Goal: Task Accomplishment & Management: Manage account settings

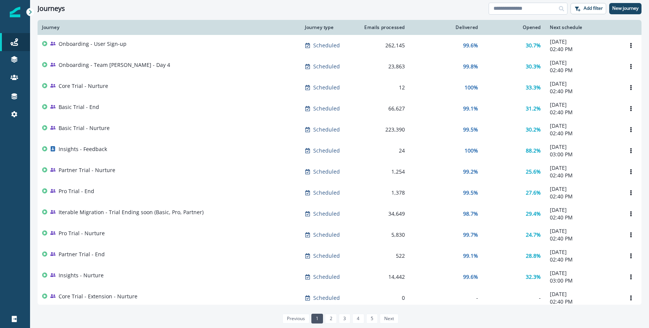
click at [499, 9] on input at bounding box center [528, 9] width 79 height 12
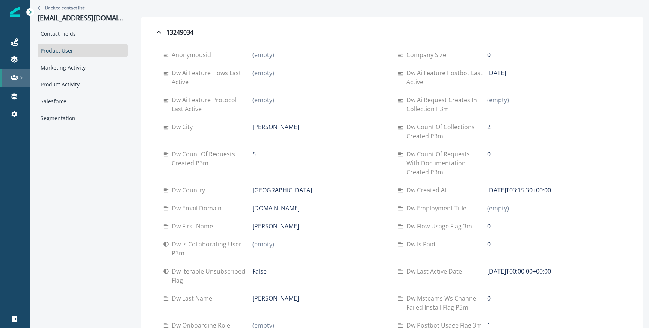
scroll to position [156, 0]
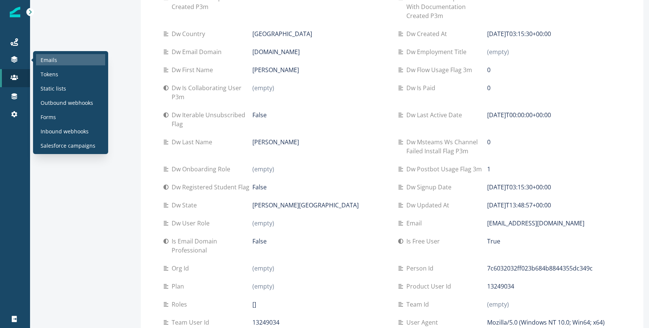
click at [41, 60] on p "Emails" at bounding box center [49, 60] width 17 height 8
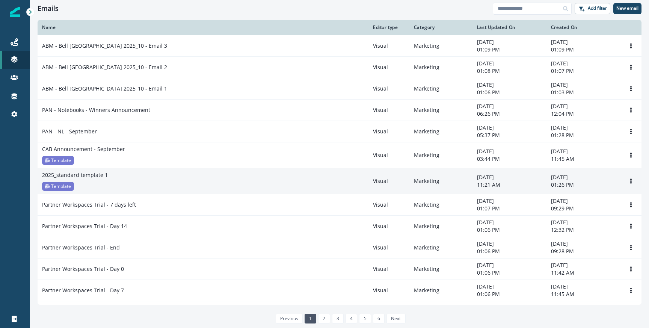
click at [630, 174] on td "Clone Rename Remove" at bounding box center [631, 181] width 21 height 26
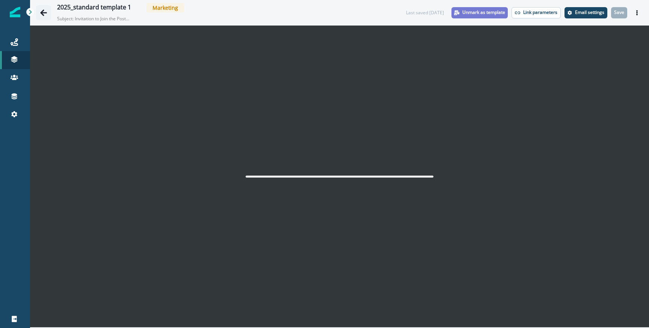
click at [47, 14] on icon "Go back" at bounding box center [44, 13] width 8 height 8
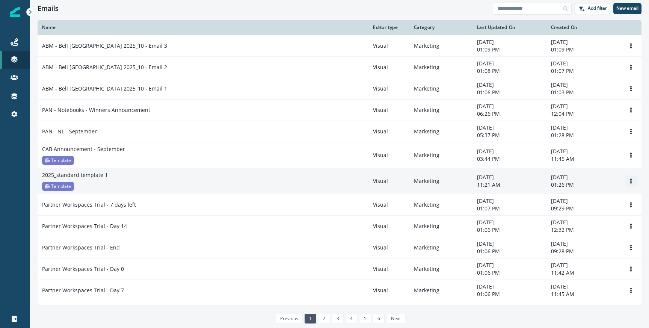
click at [635, 184] on button "Options" at bounding box center [631, 180] width 12 height 11
click at [586, 195] on button "Clone" at bounding box center [594, 199] width 83 height 12
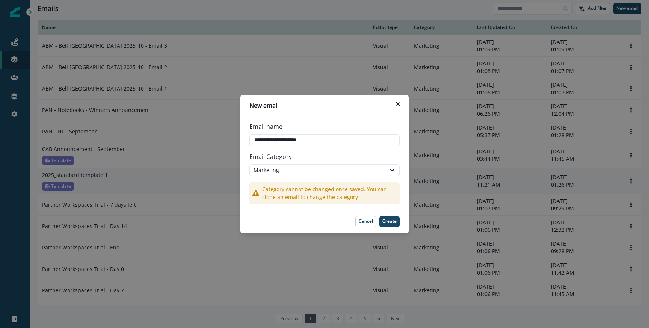
type input "**********"
click at [390, 215] on footer "Cancel Create" at bounding box center [324, 221] width 168 height 23
click at [390, 222] on p "Create" at bounding box center [389, 221] width 14 height 5
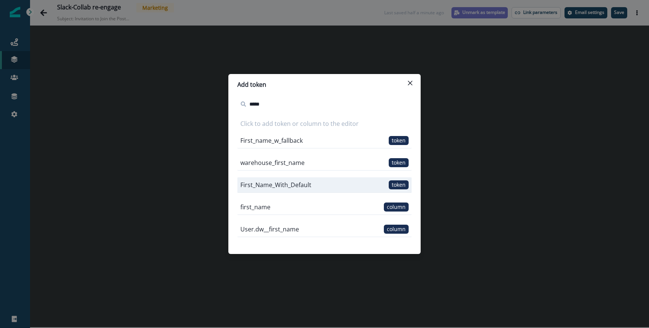
type input "*****"
click at [295, 181] on p "First_Name_With_Default" at bounding box center [275, 184] width 71 height 9
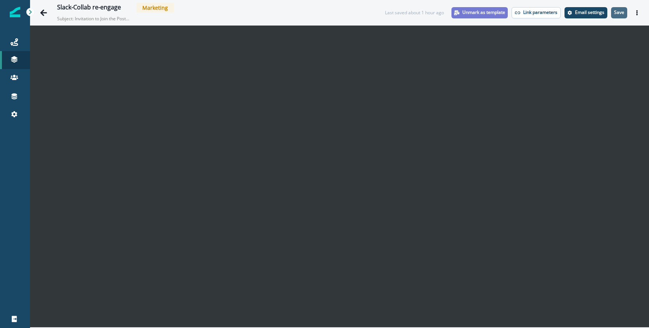
click at [625, 13] on button "Save" at bounding box center [619, 12] width 16 height 11
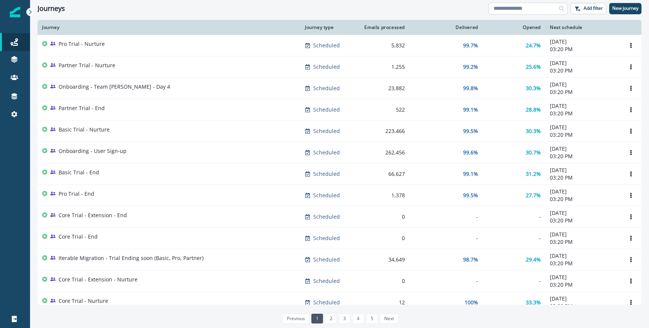
click at [531, 4] on input at bounding box center [528, 9] width 79 height 12
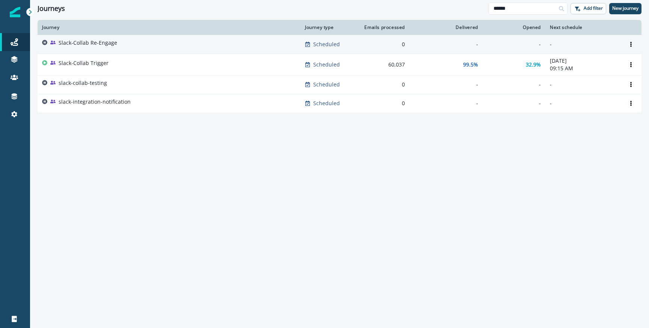
type input "******"
click at [88, 41] on p "Slack-Collab Re-Engage" at bounding box center [88, 43] width 59 height 8
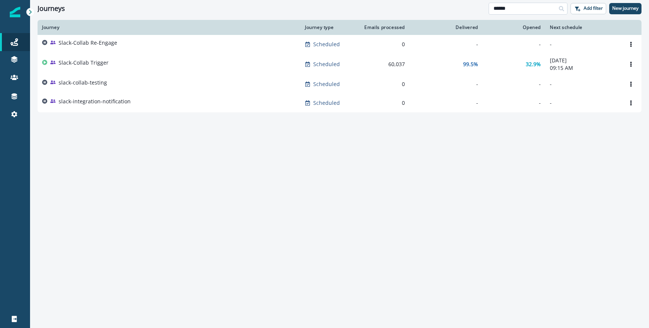
click at [513, 6] on input "******" at bounding box center [528, 9] width 79 height 12
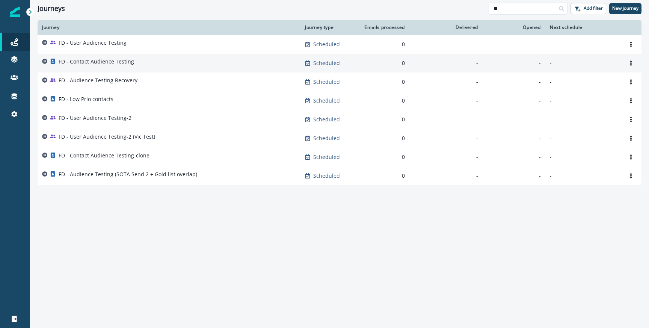
type input "**"
click at [126, 65] on p "FD - Contact Audience Testing" at bounding box center [97, 62] width 76 height 8
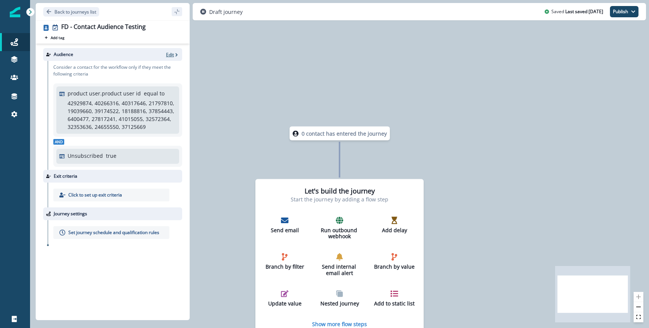
click at [169, 53] on p "Edit" at bounding box center [170, 54] width 8 height 6
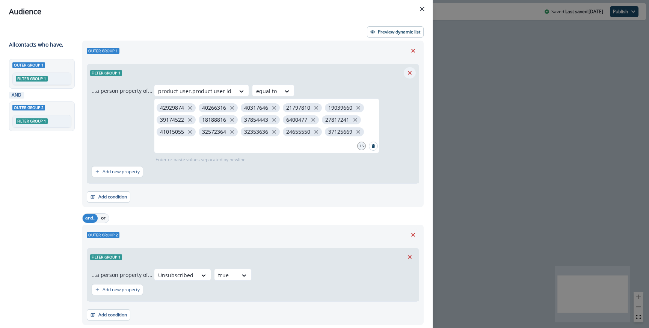
click at [412, 70] on icon "Remove" at bounding box center [410, 73] width 7 height 7
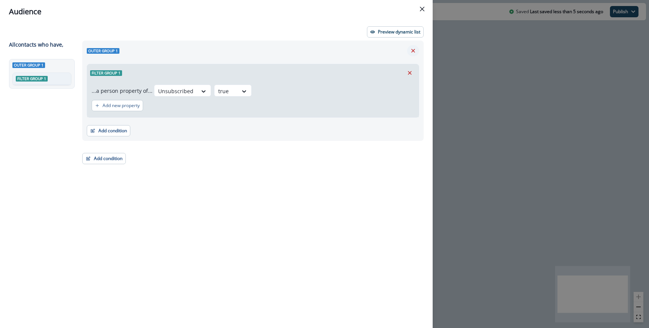
click at [414, 50] on icon "Remove" at bounding box center [413, 51] width 4 height 4
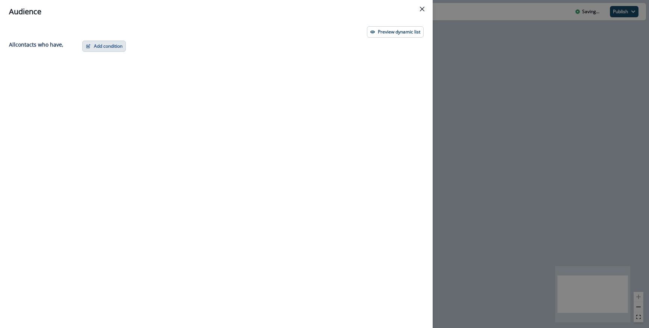
click at [96, 48] on button "Add condition" at bounding box center [104, 46] width 44 height 11
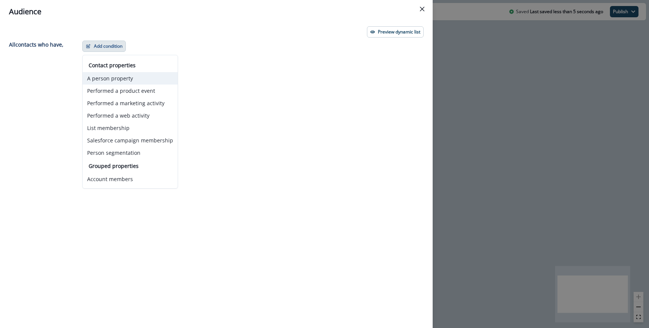
click at [112, 79] on button "A person property" at bounding box center [130, 78] width 95 height 12
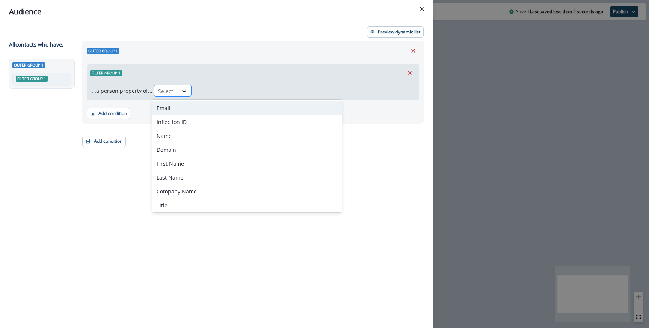
click at [158, 92] on input "text" at bounding box center [159, 91] width 2 height 8
type input "****"
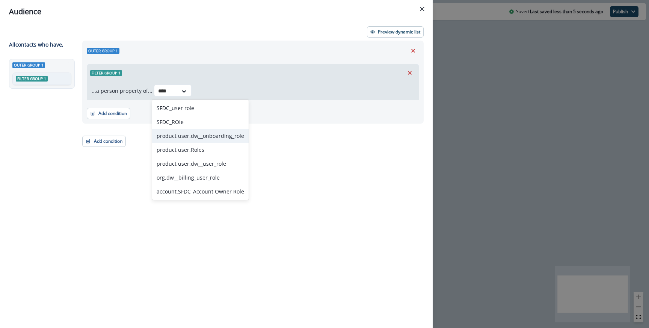
click at [207, 136] on div "product user.dw__onboarding_role" at bounding box center [200, 136] width 97 height 14
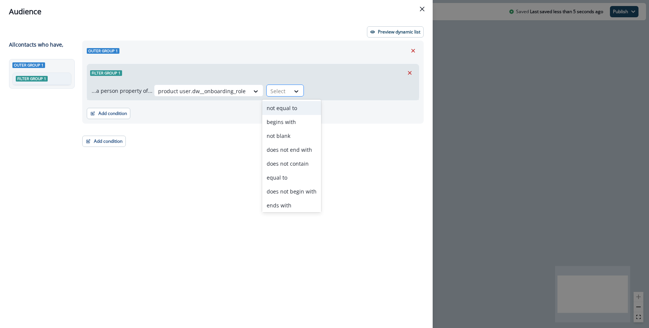
click at [283, 86] on div "Select" at bounding box center [278, 91] width 23 height 12
click at [286, 172] on div "equal to" at bounding box center [291, 178] width 59 height 14
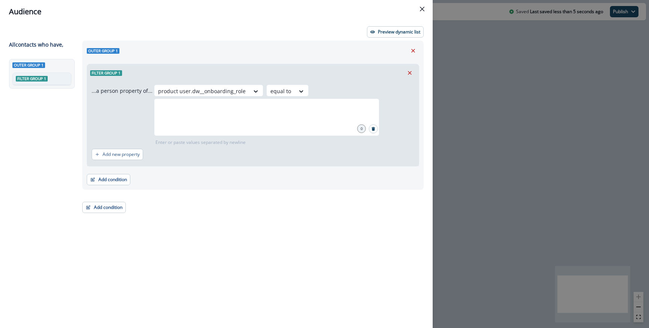
click at [272, 201] on div "Outer group 1 Filter group 1 ...a person property of... product user.dw__onboar…" at bounding box center [251, 171] width 346 height 260
click at [270, 116] on div at bounding box center [266, 117] width 225 height 38
click at [295, 96] on div at bounding box center [302, 91] width 14 height 12
click at [296, 66] on div "Filter group 1" at bounding box center [253, 72] width 332 height 17
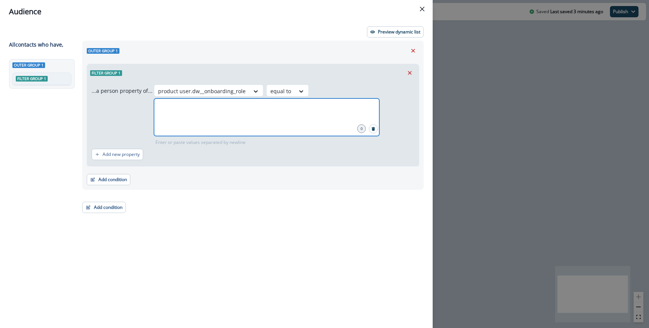
click at [287, 111] on input "text" at bounding box center [266, 107] width 223 height 15
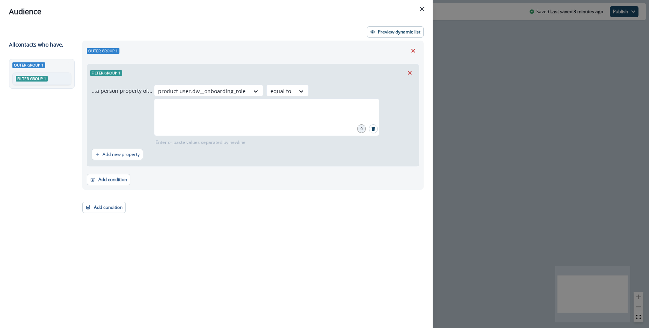
click at [464, 108] on div "Audience Preview dynamic list All contact s who have, Outer group 1 Filter grou…" at bounding box center [324, 164] width 649 height 328
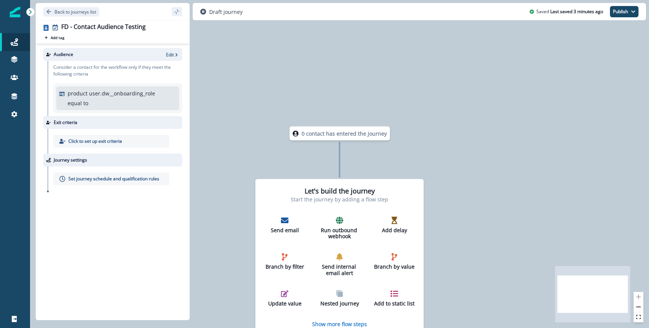
click at [79, 17] on div "Back to journeys list" at bounding box center [113, 11] width 154 height 17
click at [79, 14] on p "Back to journeys list" at bounding box center [75, 12] width 42 height 6
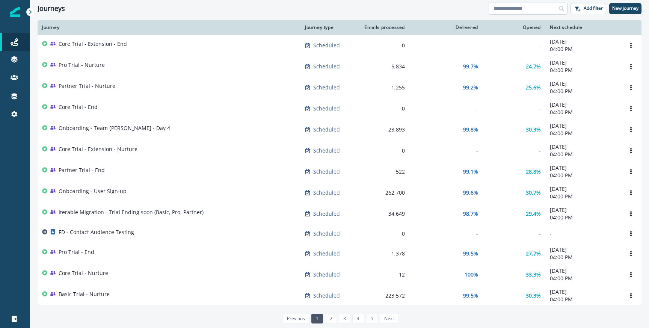
click at [512, 9] on input at bounding box center [528, 9] width 79 height 12
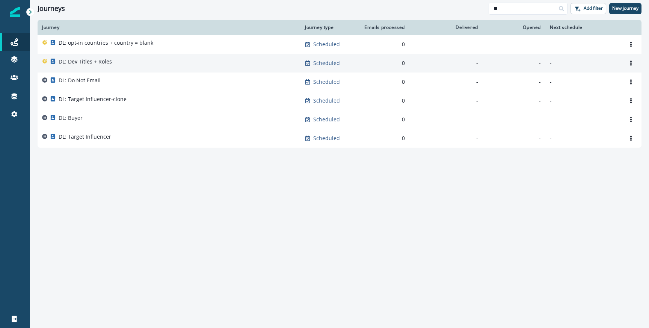
click at [117, 60] on div "DL: Dev Titles + Roles" at bounding box center [169, 63] width 254 height 11
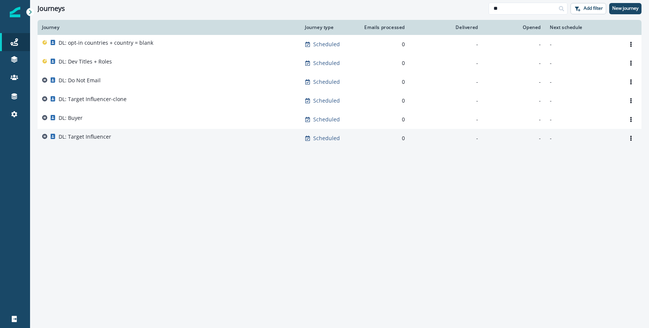
click at [104, 143] on div "DL: Target Influencer" at bounding box center [85, 138] width 53 height 11
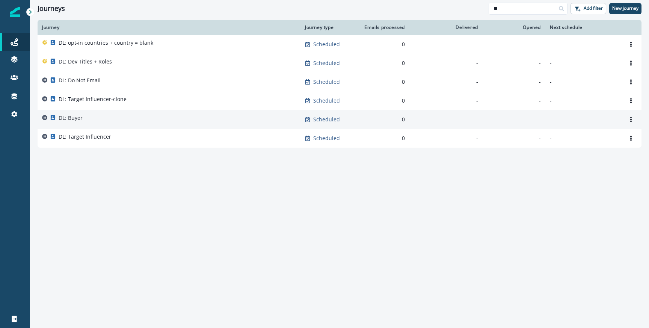
click at [91, 122] on div "DL: Buyer" at bounding box center [169, 119] width 254 height 11
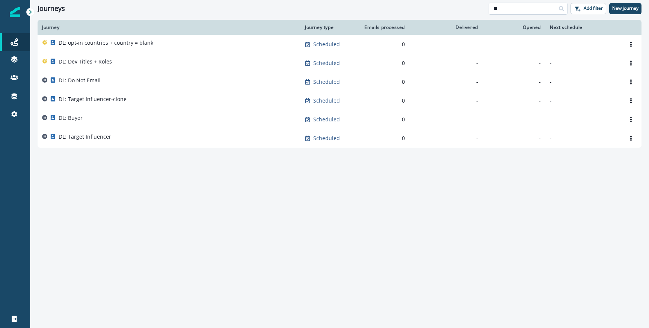
click at [533, 11] on input "**" at bounding box center [528, 9] width 79 height 12
click at [506, 12] on input "**" at bounding box center [528, 9] width 79 height 12
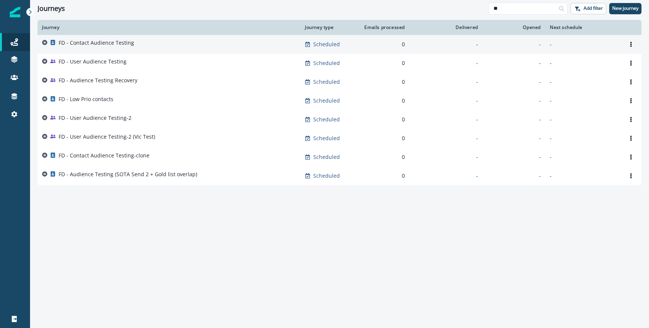
type input "**"
click at [134, 44] on div "FD - Contact Audience Testing" at bounding box center [169, 44] width 254 height 11
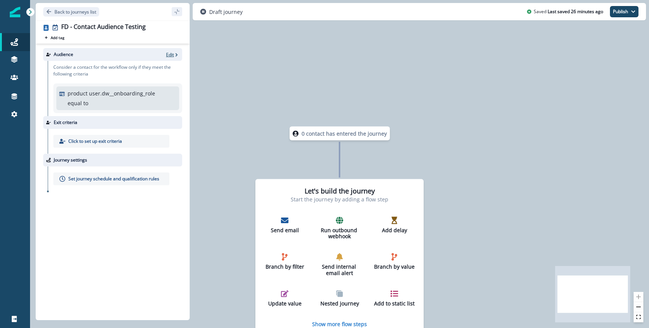
click at [174, 52] on icon "button" at bounding box center [176, 54] width 5 height 5
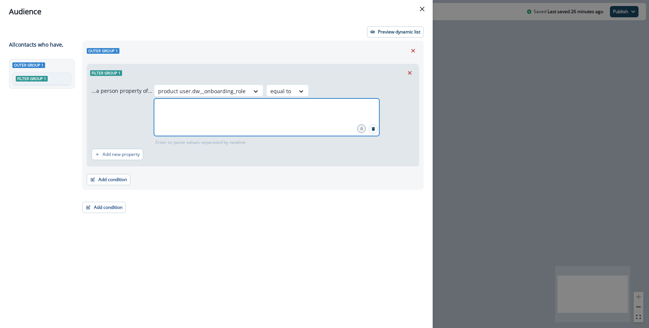
click at [212, 115] on input "text" at bounding box center [266, 107] width 223 height 15
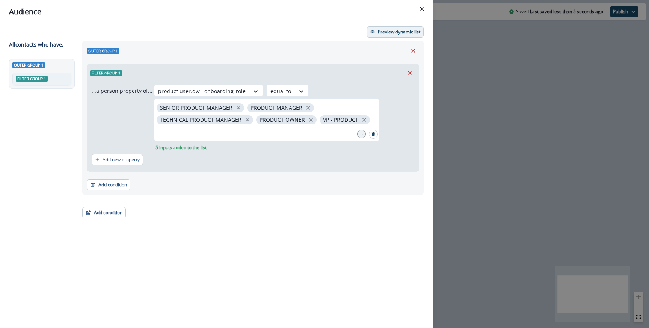
click at [396, 34] on p "Preview dynamic list" at bounding box center [399, 31] width 42 height 5
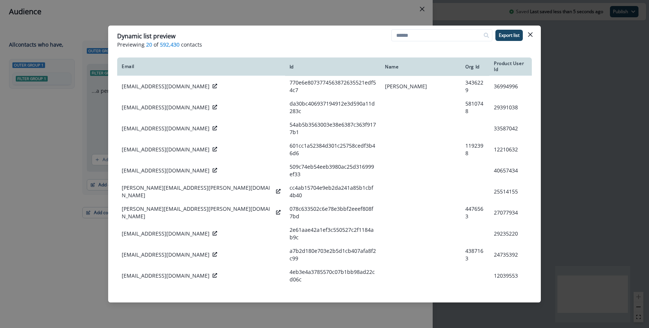
click at [305, 17] on div "Dynamic list preview Previewing 20 of 592,430 contacts Export list Email Id Nam…" at bounding box center [324, 164] width 649 height 328
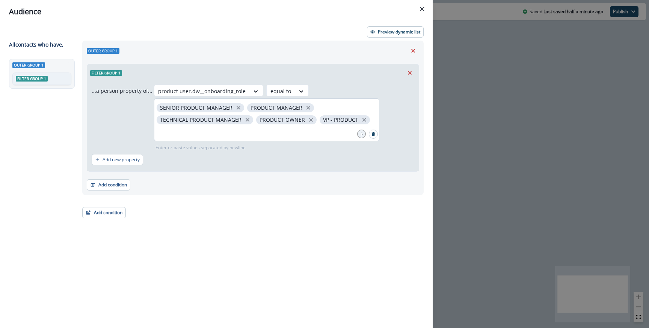
click at [345, 106] on div "SENIOR PRODUCT MANAGER PRODUCT MANAGER TECHNICAL PRODUCT MANAGER PRODUCT OWNER …" at bounding box center [266, 119] width 225 height 43
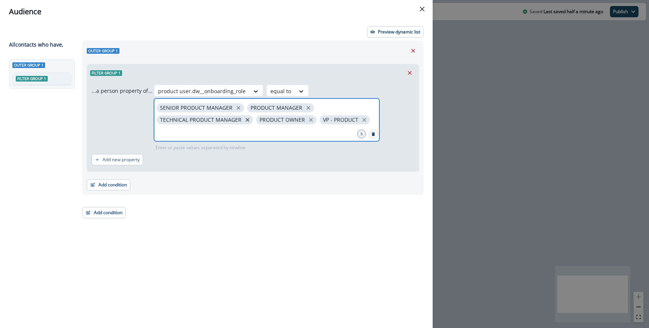
click at [246, 118] on icon "close" at bounding box center [247, 119] width 7 height 7
click at [305, 110] on icon "close" at bounding box center [308, 107] width 7 height 7
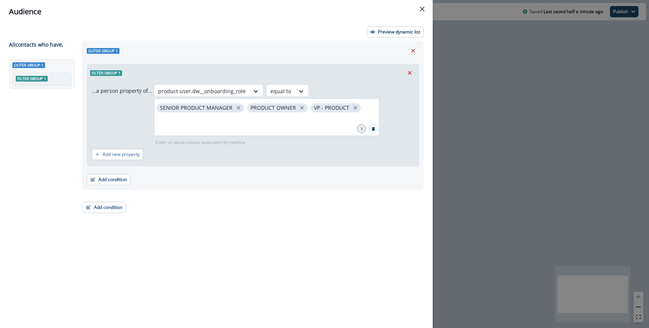
click at [293, 107] on span "PRODUCT OWNER" at bounding box center [277, 107] width 60 height 9
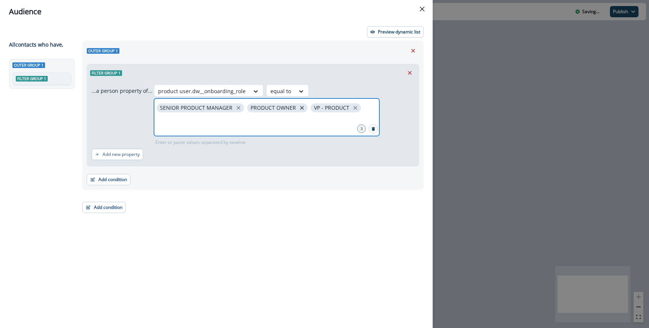
click at [299, 107] on icon "close" at bounding box center [302, 107] width 7 height 7
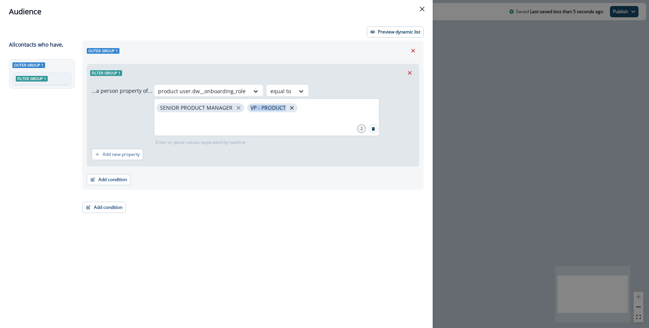
click at [295, 107] on div "SENIOR PRODUCT MANAGER VP - PRODUCT" at bounding box center [266, 117] width 225 height 38
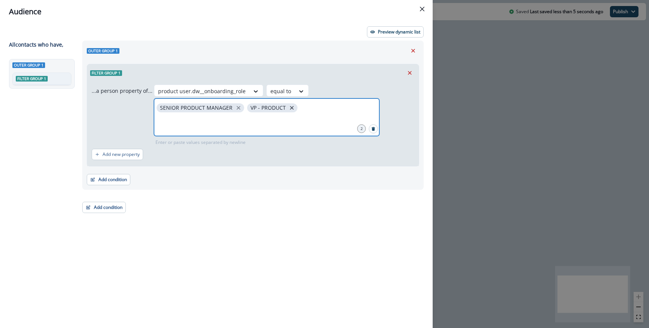
click at [291, 108] on icon "close" at bounding box center [292, 107] width 7 height 7
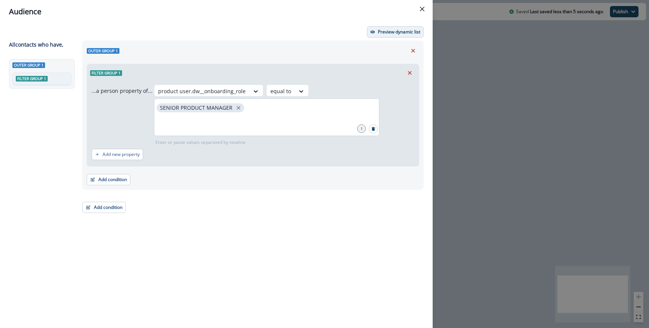
click at [391, 28] on button "Preview dynamic list" at bounding box center [395, 31] width 57 height 11
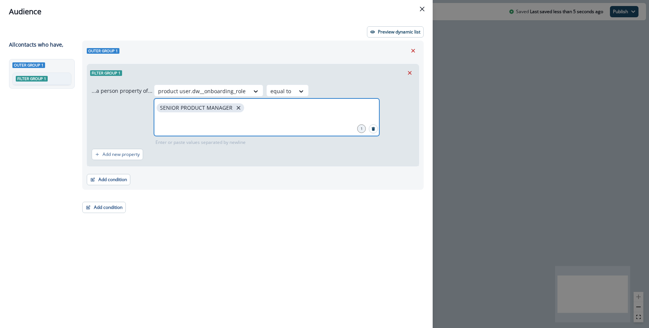
click at [236, 107] on icon "close" at bounding box center [238, 107] width 7 height 7
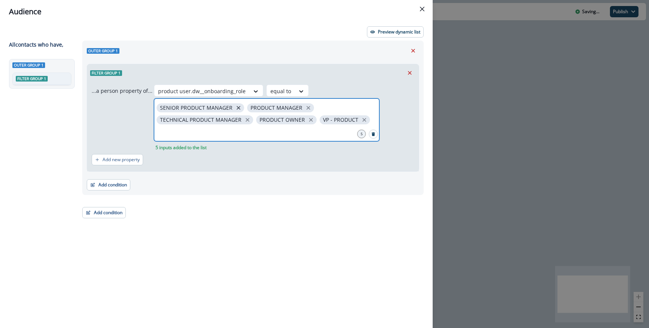
click at [237, 107] on icon "close" at bounding box center [239, 108] width 4 height 4
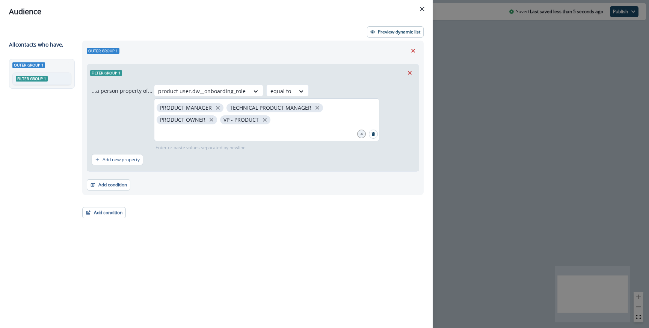
click at [309, 108] on span "TECHNICAL PRODUCT MANAGER" at bounding box center [275, 107] width 97 height 9
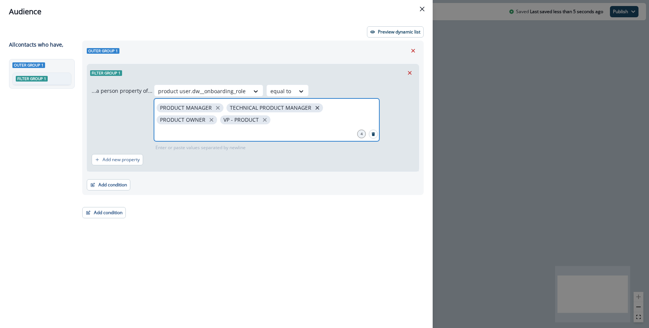
click at [316, 108] on icon "close" at bounding box center [318, 108] width 4 height 4
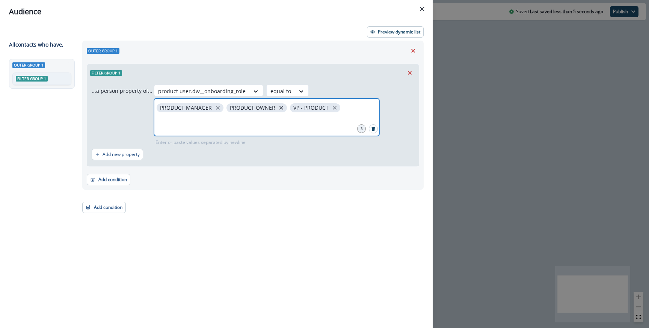
click at [278, 109] on icon "close" at bounding box center [281, 107] width 7 height 7
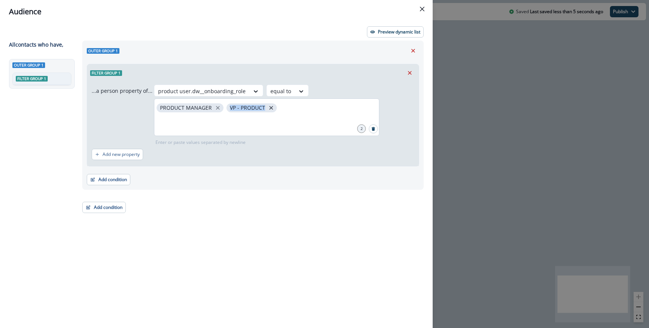
click at [278, 109] on div "PRODUCT MANAGER VP - PRODUCT" at bounding box center [266, 117] width 225 height 38
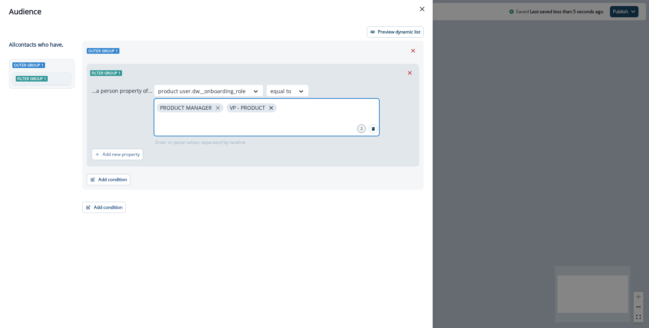
click at [269, 109] on icon "close" at bounding box center [271, 108] width 4 height 4
click at [384, 36] on button "Preview dynamic list" at bounding box center [395, 31] width 57 height 11
click at [218, 109] on icon "close" at bounding box center [218, 107] width 7 height 7
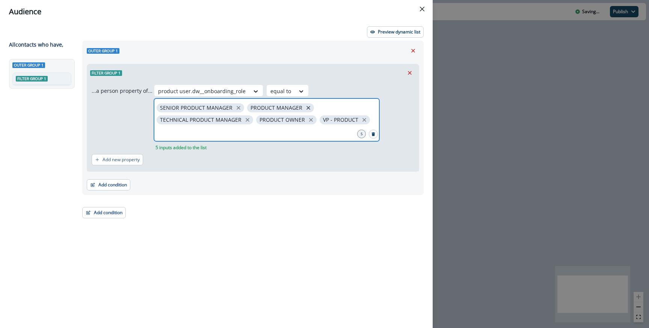
click at [305, 104] on icon "close" at bounding box center [308, 107] width 7 height 7
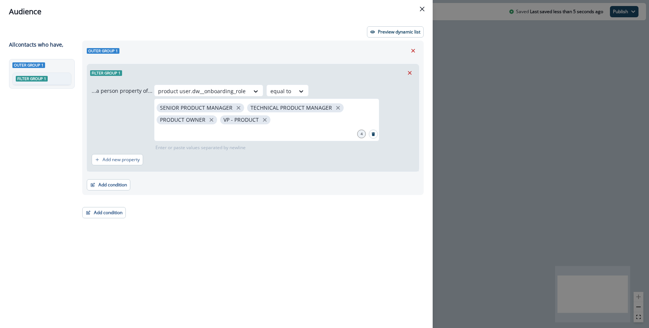
click at [399, 22] on header "Audience" at bounding box center [216, 11] width 433 height 23
click at [398, 24] on div "Preview dynamic list All contact s who have, Outer group 1 Filter group 1 Outer…" at bounding box center [216, 175] width 433 height 305
click at [392, 32] on p "Preview dynamic list" at bounding box center [399, 31] width 42 height 5
click at [274, 123] on div "SENIOR PRODUCT MANAGER TECHNICAL PRODUCT MANAGER PRODUCT OWNER VP - PRODUCT" at bounding box center [266, 119] width 225 height 43
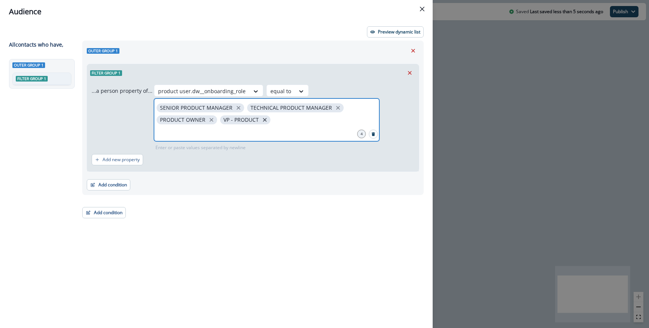
click at [264, 118] on icon "close" at bounding box center [264, 119] width 7 height 7
click at [372, 132] on icon "Search" at bounding box center [373, 134] width 3 height 4
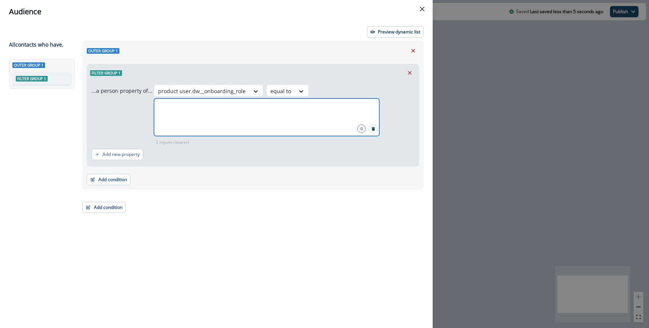
click at [317, 119] on div at bounding box center [266, 117] width 225 height 38
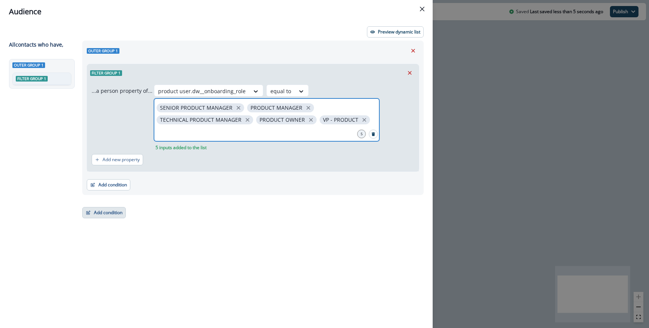
click at [101, 209] on button "Add condition" at bounding box center [104, 212] width 44 height 11
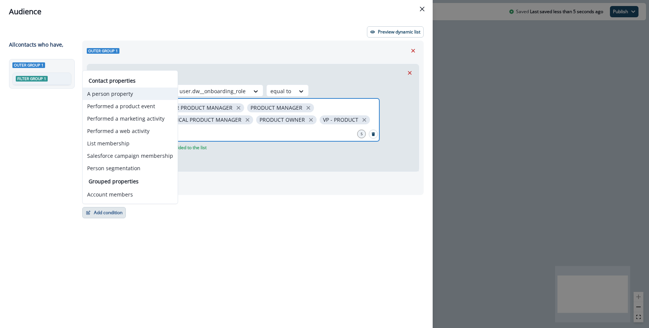
click at [120, 94] on button "A person property" at bounding box center [130, 94] width 95 height 12
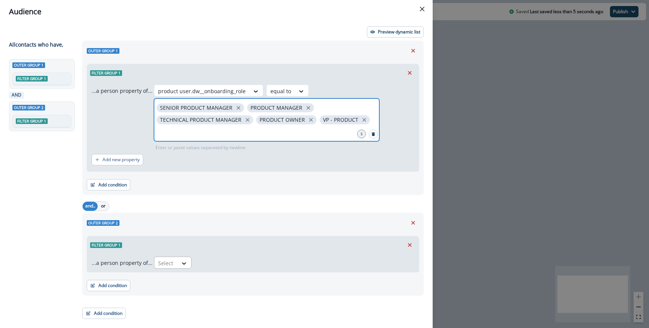
click at [170, 263] on div at bounding box center [166, 262] width 16 height 9
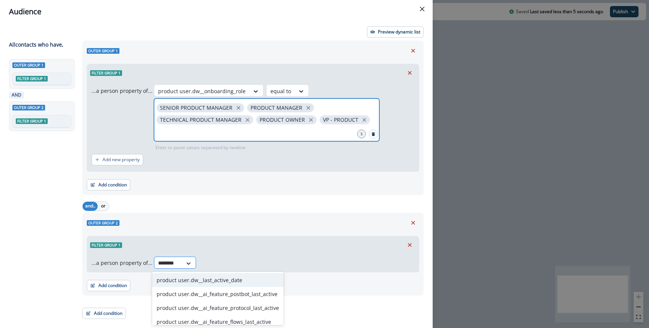
type input "*********"
click at [205, 273] on div "product user.dw__last_active_date" at bounding box center [217, 280] width 131 height 14
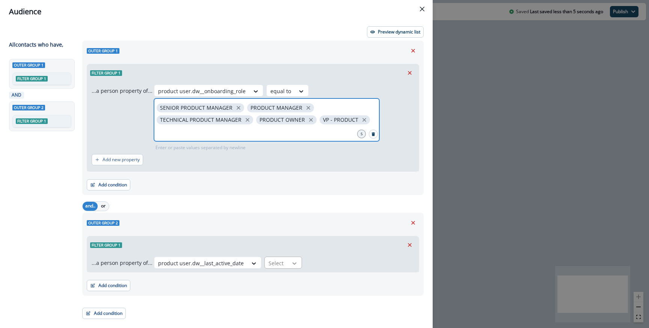
click at [291, 260] on icon at bounding box center [294, 264] width 7 height 8
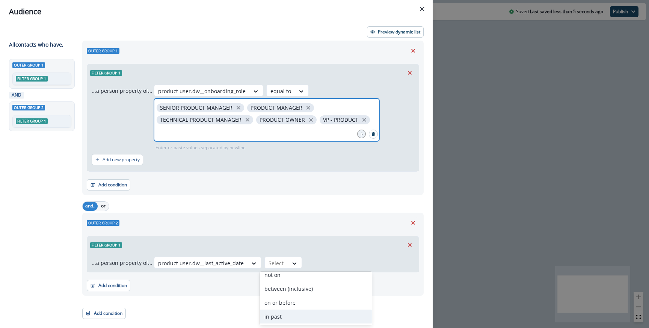
click at [293, 320] on div "in past" at bounding box center [316, 317] width 112 height 14
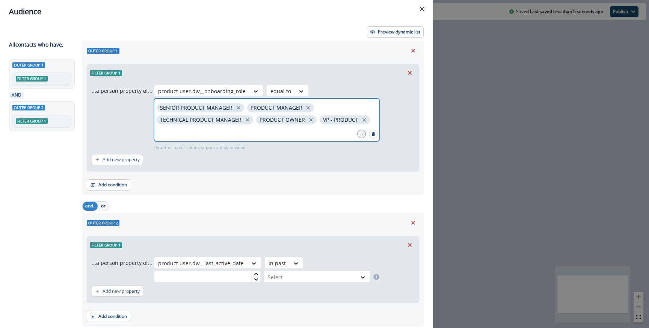
scroll to position [25, 0]
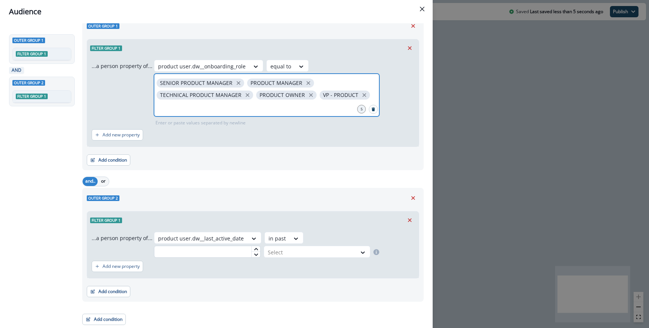
click at [212, 249] on input "text" at bounding box center [207, 252] width 107 height 12
type input "*"
click at [278, 254] on div at bounding box center [310, 252] width 85 height 9
click at [198, 255] on input "*" at bounding box center [207, 252] width 107 height 12
click at [256, 251] on icon at bounding box center [256, 249] width 5 height 5
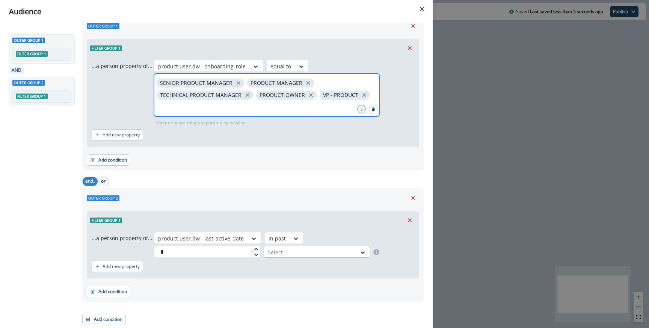
type input "*"
click at [272, 252] on div at bounding box center [310, 252] width 85 height 9
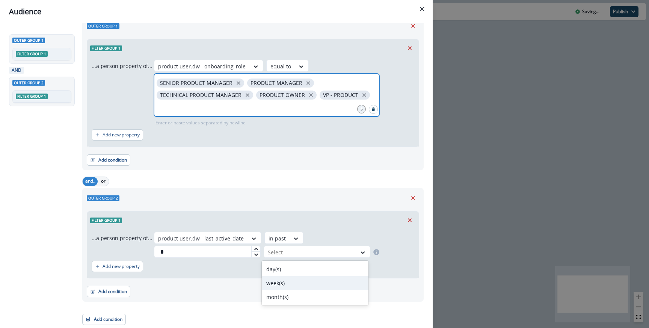
click at [274, 277] on div "week(s)" at bounding box center [315, 283] width 107 height 14
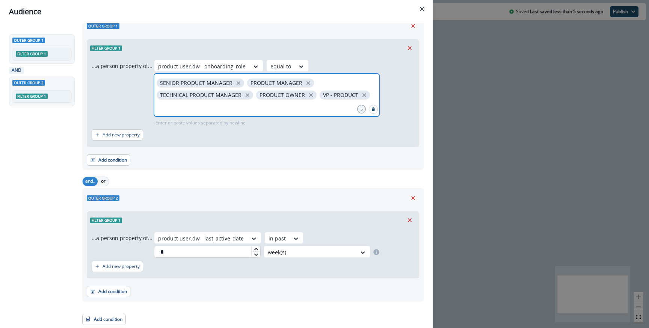
click at [202, 252] on input "*" at bounding box center [207, 252] width 107 height 12
type input "*"
click at [258, 174] on div "Outer group 1 Filter group 1 ...a person property of... product user.dw__onboar…" at bounding box center [251, 170] width 346 height 309
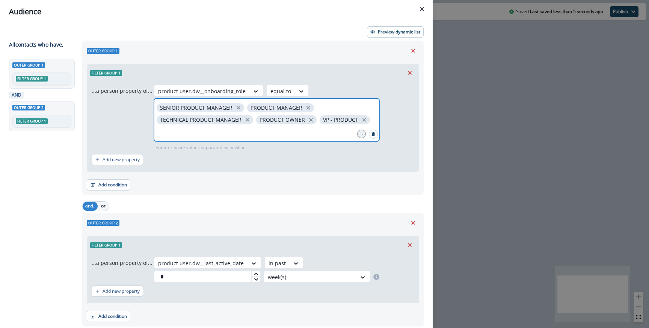
click at [380, 42] on div "Outer group 1 Filter group 1 ...a person property of... product user.dw__onboar…" at bounding box center [253, 118] width 342 height 154
click at [380, 34] on p "Preview dynamic list" at bounding box center [399, 31] width 42 height 5
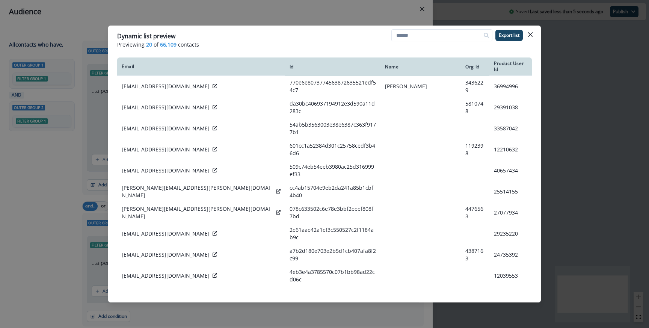
click at [324, 12] on div "Dynamic list preview Previewing 20 of 66,109 contacts Export list Email Id Name…" at bounding box center [324, 164] width 649 height 328
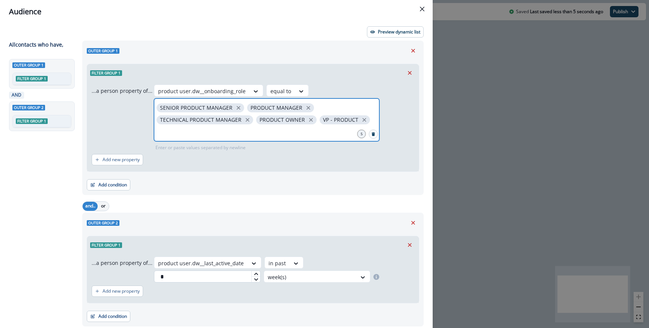
click at [195, 273] on input "*" at bounding box center [207, 277] width 107 height 12
type input "*"
click at [342, 229] on div "Outer group 2 Filter group 1 ...a person property of... product user.dw__last_a…" at bounding box center [253, 270] width 342 height 114
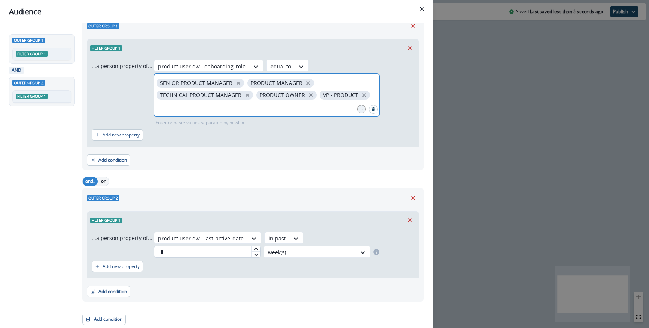
click at [227, 251] on input "*" at bounding box center [207, 252] width 107 height 12
type input "*"
click at [280, 254] on div at bounding box center [310, 252] width 85 height 9
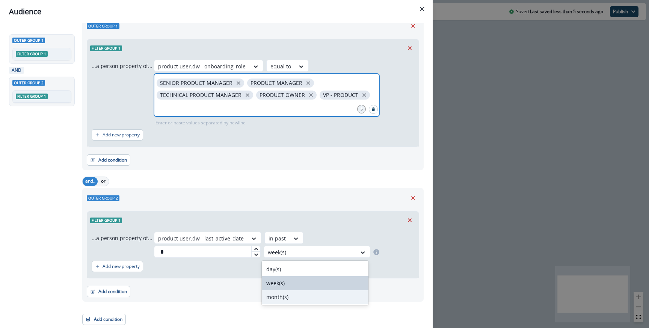
click at [284, 297] on div "month(s)" at bounding box center [315, 297] width 107 height 14
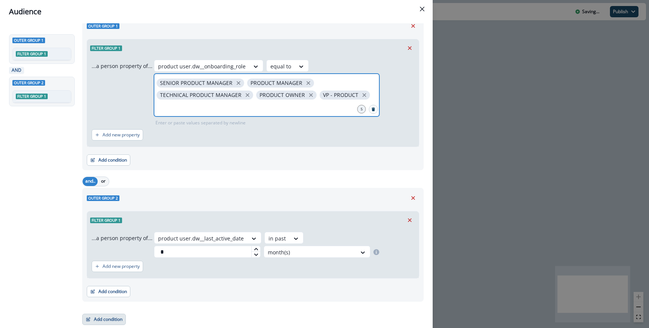
click at [103, 323] on button "Add condition" at bounding box center [104, 319] width 44 height 11
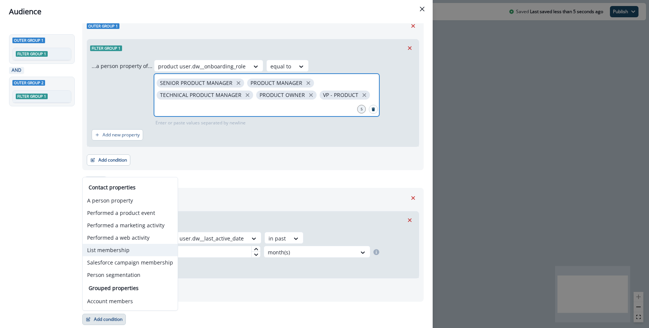
click at [112, 249] on button "List membership" at bounding box center [130, 250] width 95 height 12
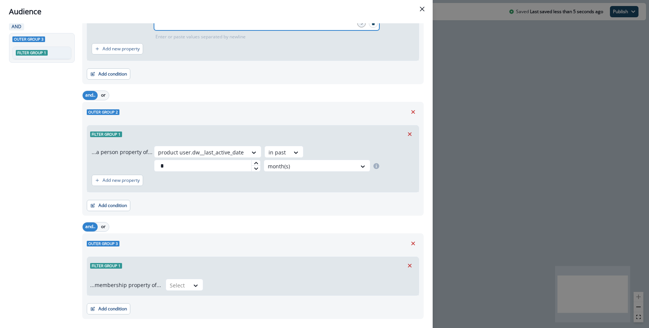
scroll to position [115, 0]
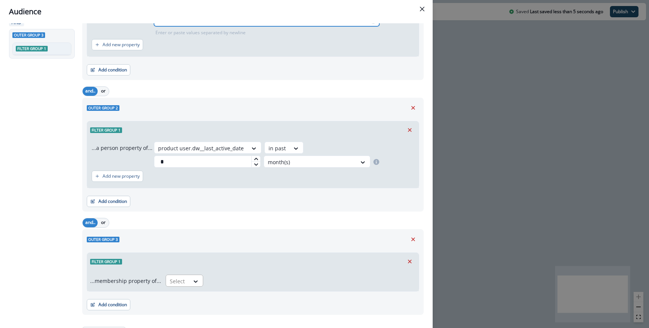
click at [179, 283] on div at bounding box center [178, 281] width 16 height 9
click at [177, 310] on div "not in" at bounding box center [182, 312] width 38 height 14
click at [215, 284] on div at bounding box center [305, 281] width 186 height 9
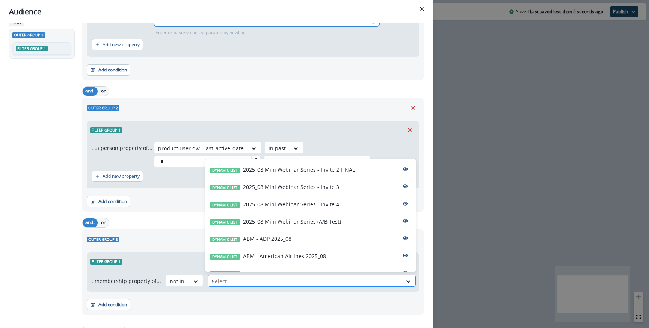
type input "**"
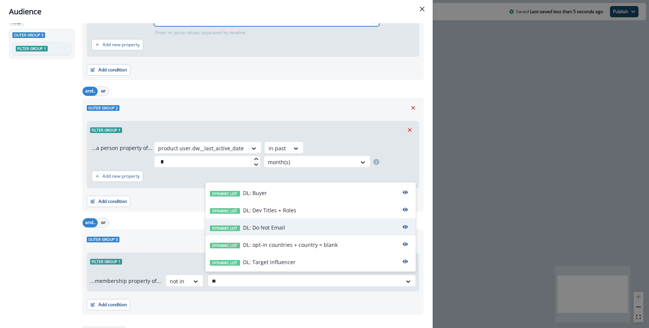
click at [283, 223] on div "Dynamic list DL: Do Not Email" at bounding box center [311, 226] width 210 height 17
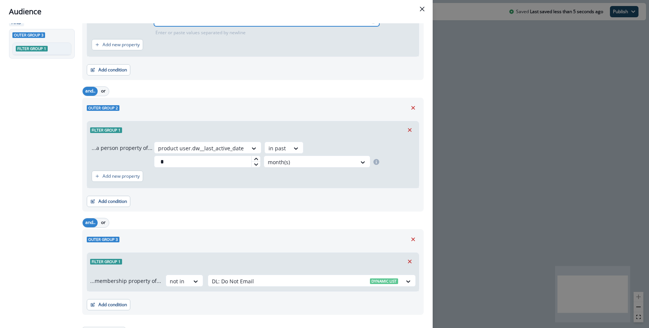
scroll to position [128, 0]
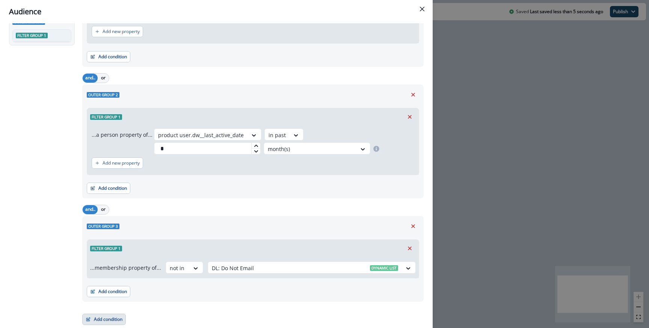
click at [113, 321] on button "Add condition" at bounding box center [104, 319] width 44 height 11
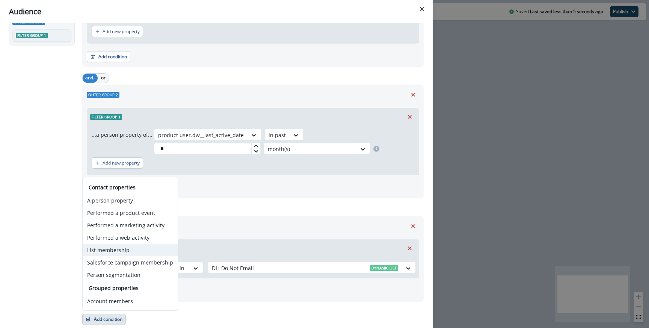
click at [112, 251] on button "List membership" at bounding box center [130, 250] width 95 height 12
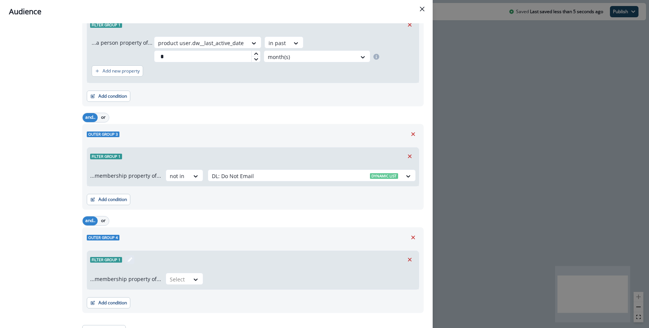
scroll to position [231, 0]
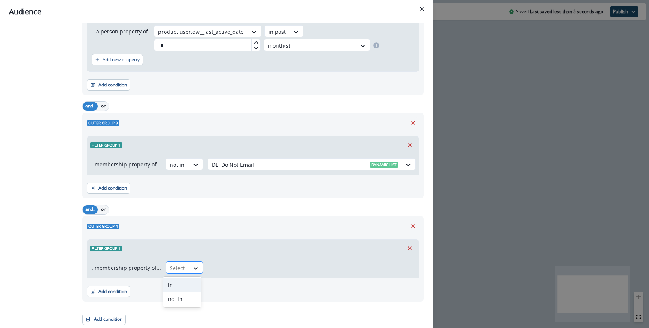
click at [175, 267] on div at bounding box center [178, 267] width 16 height 9
click at [177, 299] on div "not in" at bounding box center [182, 299] width 38 height 14
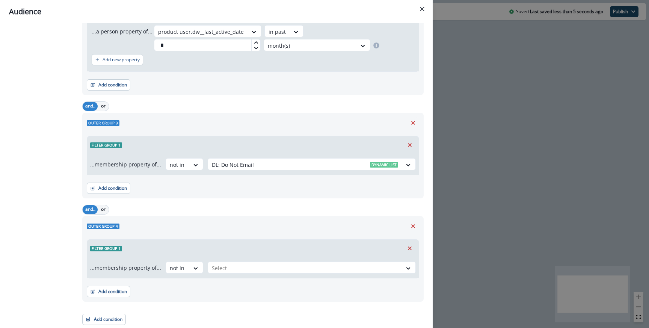
click at [236, 257] on div "...membership property of... option not in, selected. not in Select" at bounding box center [253, 267] width 332 height 21
click at [236, 261] on div "...membership property of... not in Select" at bounding box center [253, 267] width 332 height 21
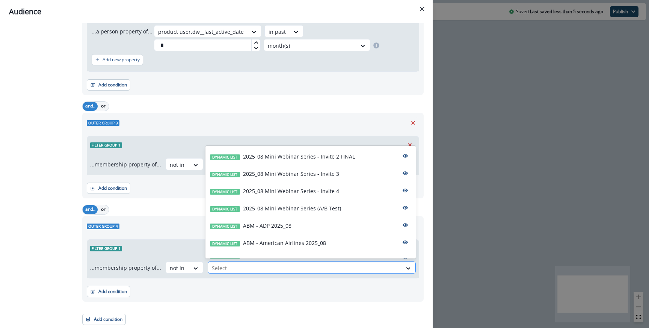
click at [231, 271] on div at bounding box center [305, 267] width 186 height 9
type input "**"
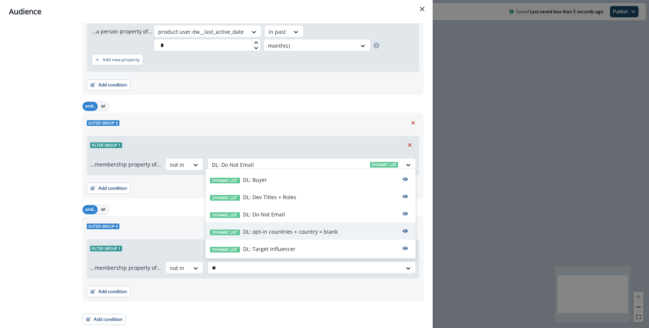
click at [275, 227] on div "Dynamic list DL: opt-in countries + country = blank" at bounding box center [311, 230] width 210 height 17
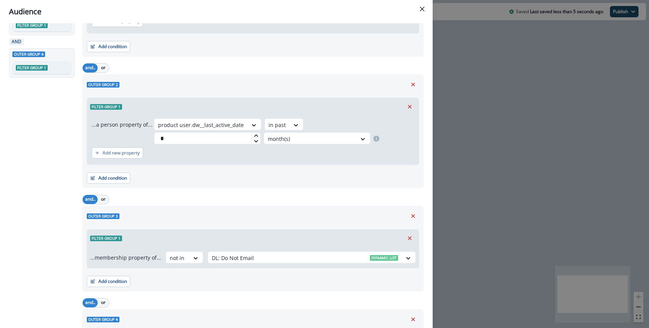
scroll to position [0, 0]
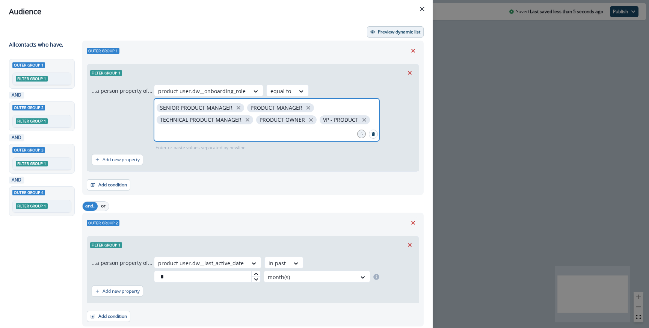
click at [398, 31] on p "Preview dynamic list" at bounding box center [399, 31] width 42 height 5
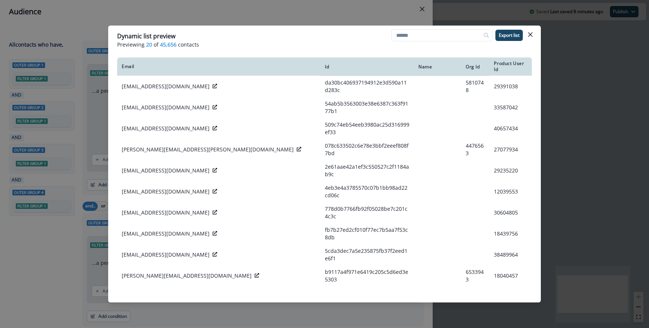
click at [235, 16] on div "Dynamic list preview Previewing 20 of 45,656 contacts Export list Email Id Name…" at bounding box center [324, 164] width 649 height 328
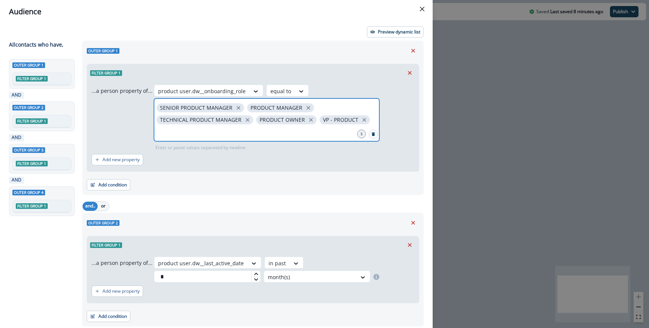
click at [496, 61] on div "Audience Preview dynamic list All contact s who have, Outer group 1 Filter grou…" at bounding box center [324, 164] width 649 height 328
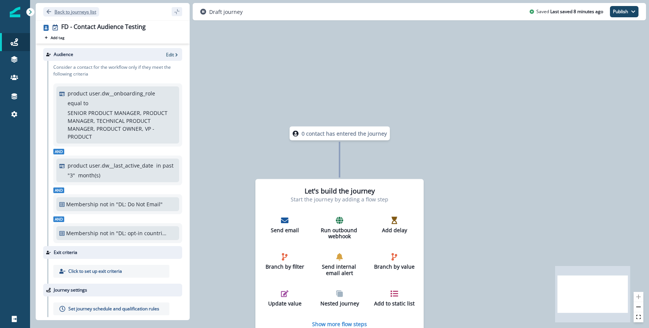
click at [67, 9] on p "Back to journeys list" at bounding box center [75, 12] width 42 height 6
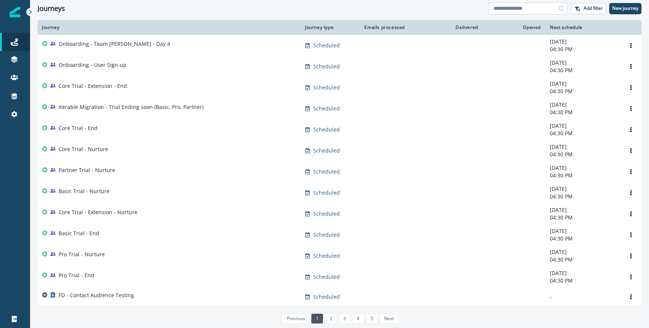
click at [502, 10] on input at bounding box center [528, 9] width 79 height 12
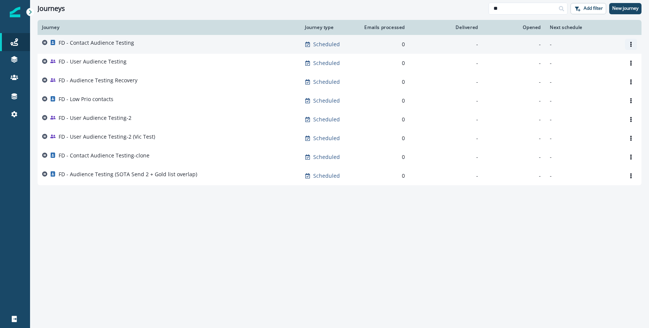
type input "**"
click at [626, 42] on button "Options" at bounding box center [631, 44] width 12 height 11
click at [572, 65] on button "Clone" at bounding box center [594, 62] width 83 height 12
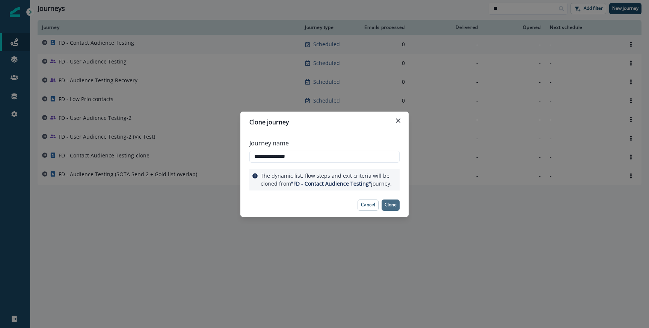
type input "**********"
click at [391, 203] on p "Clone" at bounding box center [391, 204] width 12 height 5
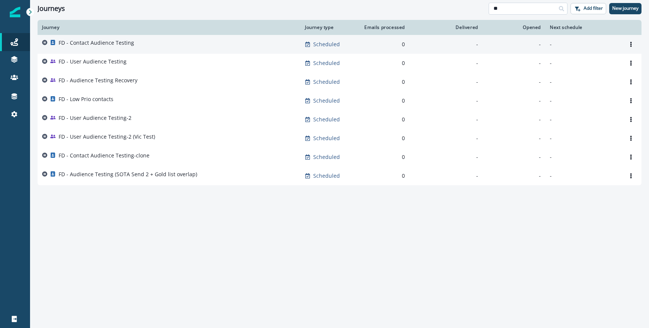
click at [503, 9] on input "**" at bounding box center [528, 9] width 79 height 12
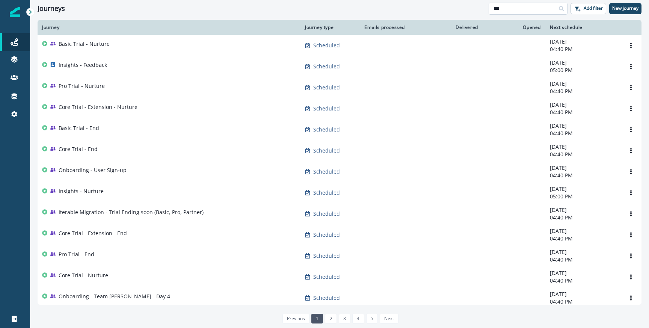
type input "****"
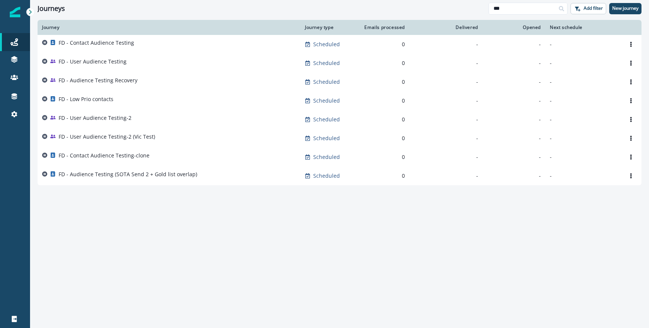
type input "**"
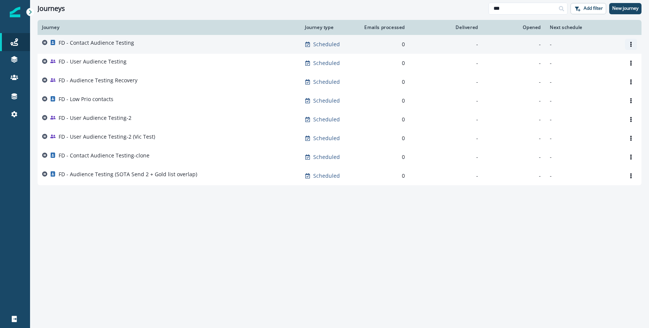
click at [632, 44] on icon "Options" at bounding box center [631, 44] width 2 height 5
click at [570, 61] on button "Clone" at bounding box center [594, 62] width 83 height 12
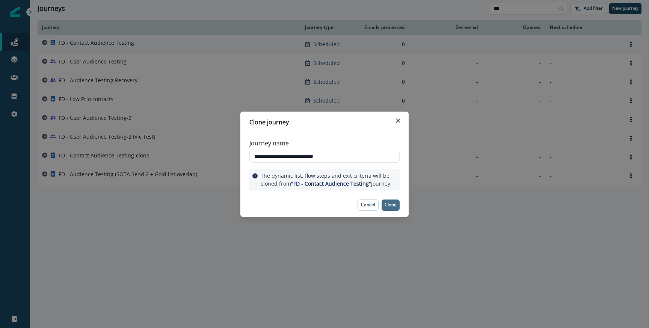
type input "**********"
click at [390, 207] on p "Clone" at bounding box center [391, 204] width 12 height 5
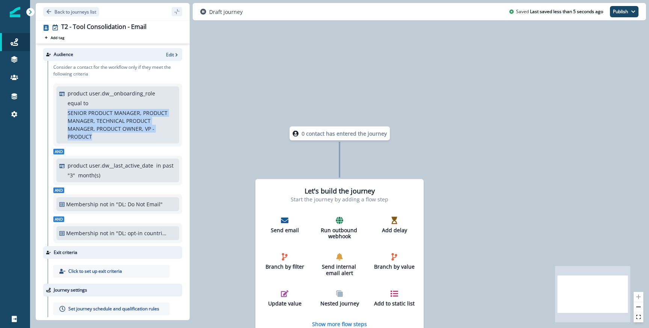
drag, startPoint x: 67, startPoint y: 112, endPoint x: 104, endPoint y: 135, distance: 43.7
click at [104, 135] on p "SENIOR PRODUCT MANAGER, PRODUCT MANAGER, TECHNICAL PRODUCT MANAGER, PRODUCT OWN…" at bounding box center [121, 125] width 107 height 32
click at [172, 54] on p "Edit" at bounding box center [170, 54] width 8 height 6
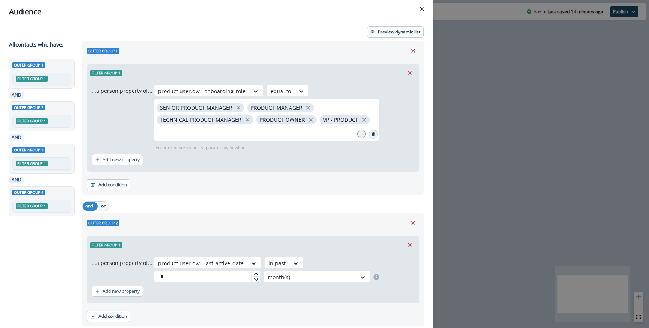
click at [372, 133] on icon "Search" at bounding box center [373, 134] width 3 height 4
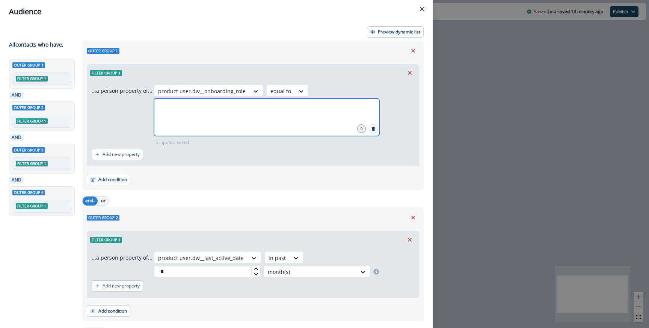
click at [288, 109] on input "text" at bounding box center [266, 107] width 223 height 15
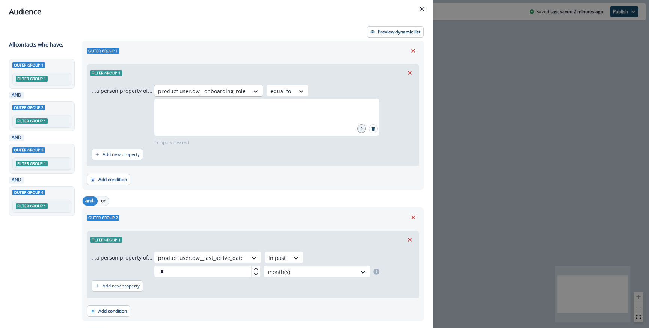
click at [221, 89] on div at bounding box center [202, 90] width 88 height 9
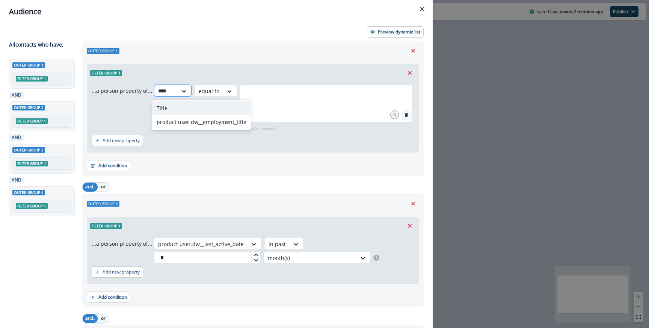
type input "*****"
click at [202, 107] on div "Title" at bounding box center [201, 108] width 99 height 14
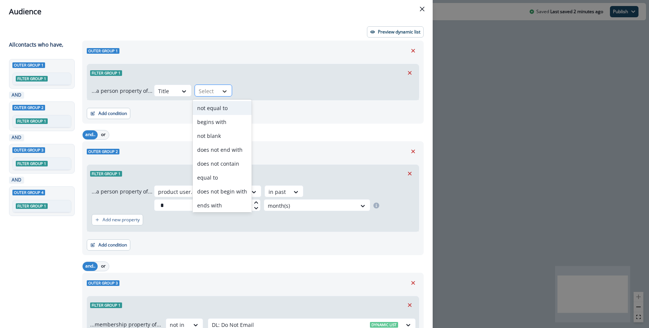
click at [218, 91] on div at bounding box center [224, 92] width 13 height 8
click at [212, 190] on div "contains" at bounding box center [222, 190] width 59 height 14
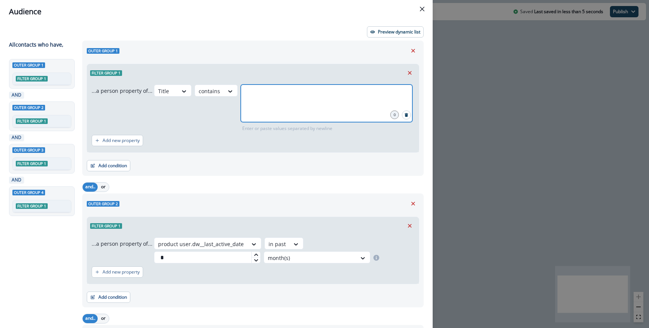
click at [275, 96] on input "text" at bounding box center [326, 93] width 169 height 15
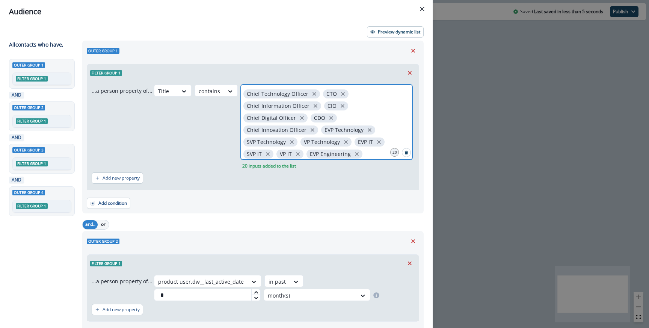
scroll to position [52, 0]
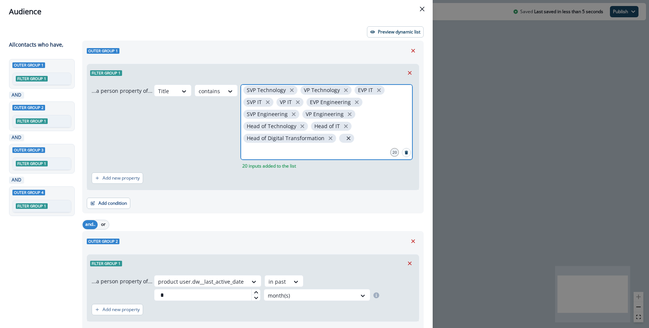
click at [346, 136] on icon "close" at bounding box center [348, 138] width 7 height 7
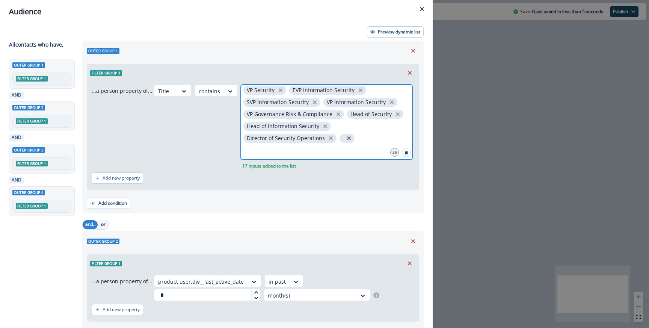
click at [346, 139] on icon "close" at bounding box center [349, 138] width 7 height 7
click at [267, 148] on input "text" at bounding box center [326, 150] width 169 height 15
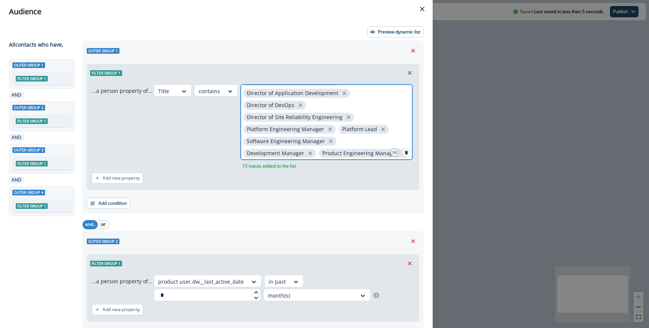
click at [384, 162] on icon "close" at bounding box center [387, 165] width 7 height 7
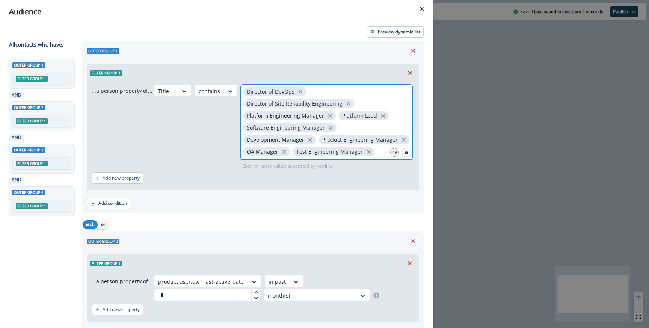
scroll to position [268, 0]
click at [398, 28] on button "Preview dynamic list" at bounding box center [395, 31] width 57 height 11
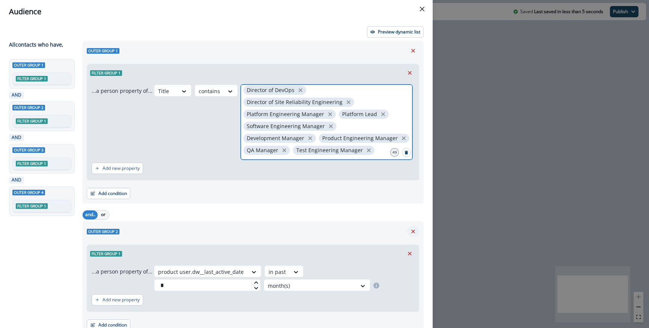
click at [414, 235] on button "Remove" at bounding box center [413, 231] width 12 height 11
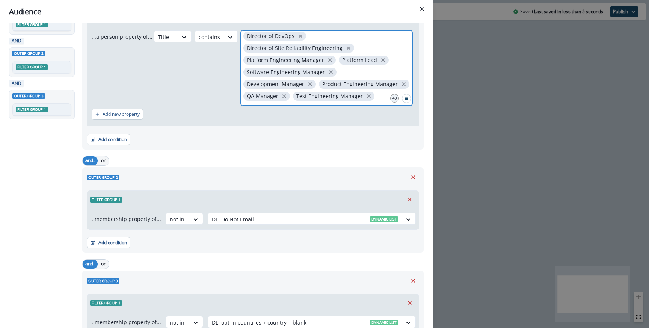
scroll to position [0, 0]
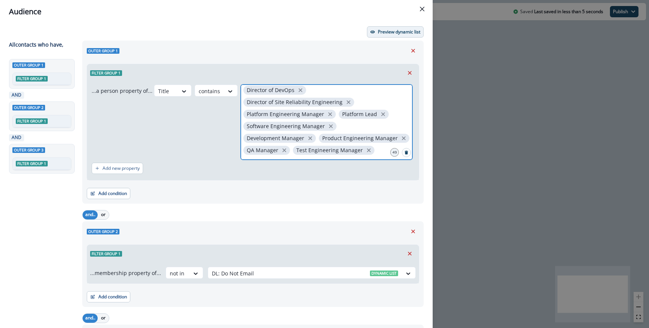
click at [393, 29] on p "Preview dynamic list" at bounding box center [399, 31] width 42 height 5
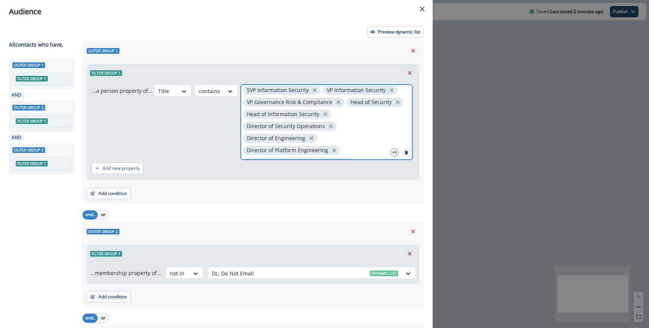
scroll to position [268, 0]
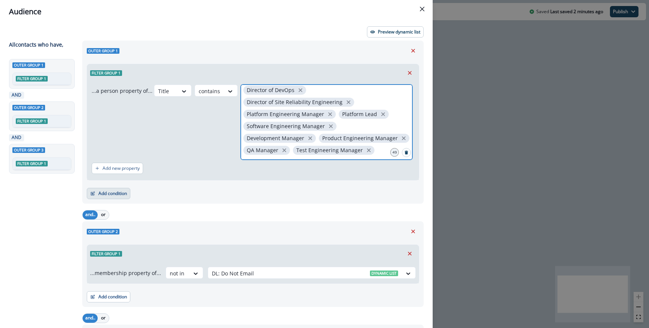
click at [122, 192] on button "Add condition" at bounding box center [109, 193] width 44 height 11
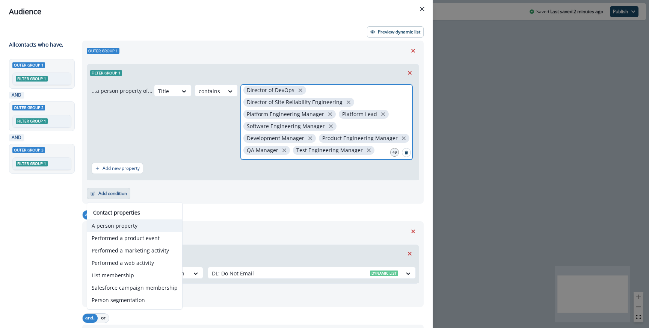
click at [135, 225] on button "A person property" at bounding box center [134, 225] width 95 height 12
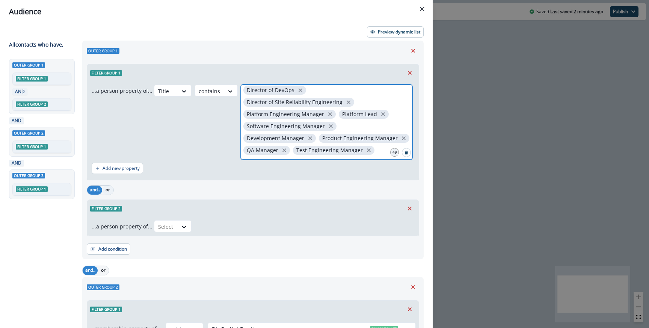
click at [110, 189] on button "or" at bounding box center [107, 190] width 11 height 9
click at [175, 219] on div "...a person property of... Select" at bounding box center [253, 226] width 332 height 18
click at [174, 224] on div "Select" at bounding box center [165, 227] width 23 height 12
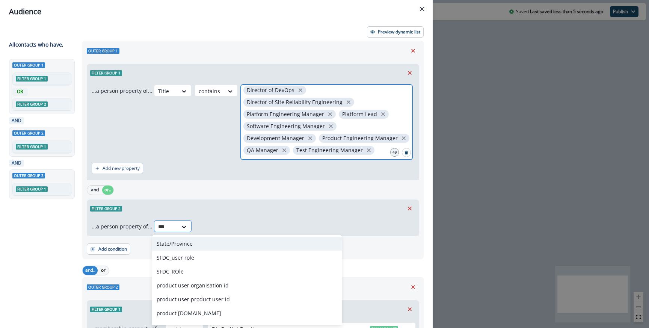
type input "****"
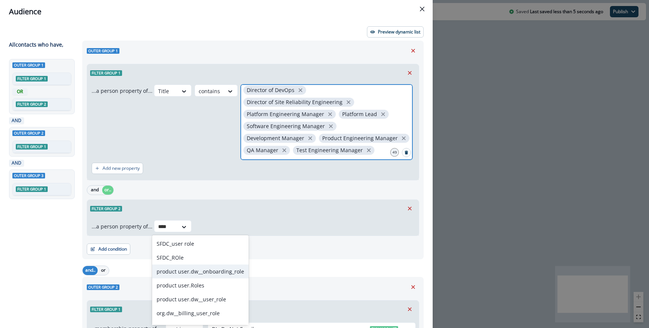
click at [186, 268] on div "product user.dw__onboarding_role" at bounding box center [200, 271] width 97 height 14
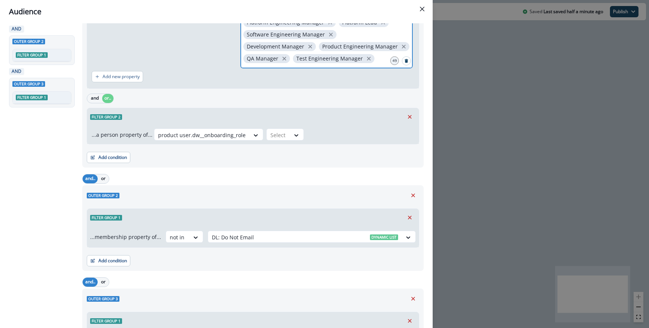
scroll to position [85, 0]
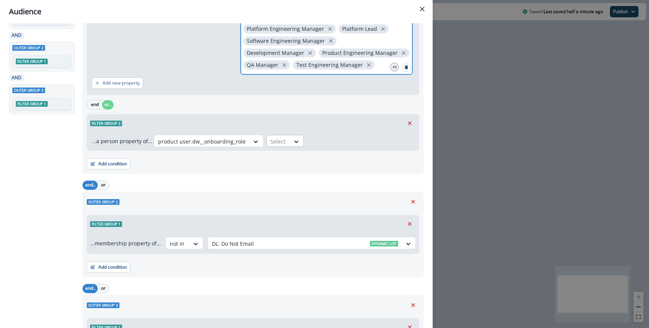
click at [278, 135] on div "Select" at bounding box center [285, 141] width 38 height 12
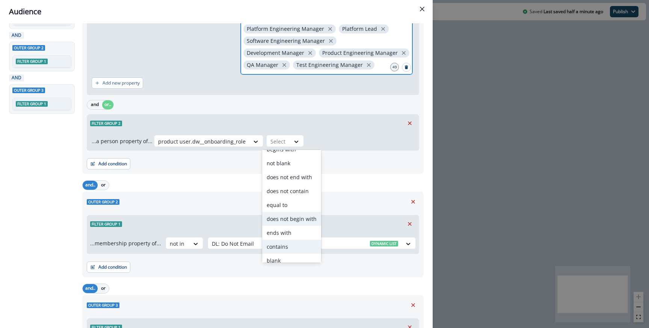
scroll to position [29, 0]
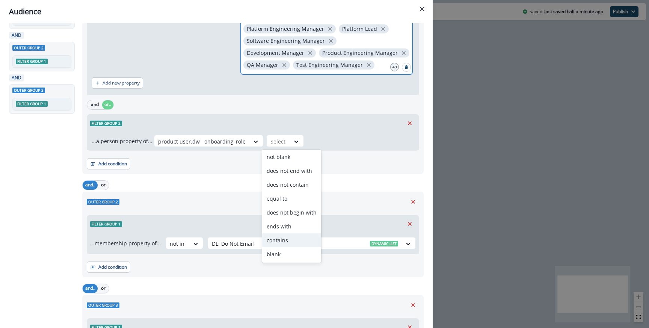
click at [286, 240] on div "contains" at bounding box center [291, 240] width 59 height 14
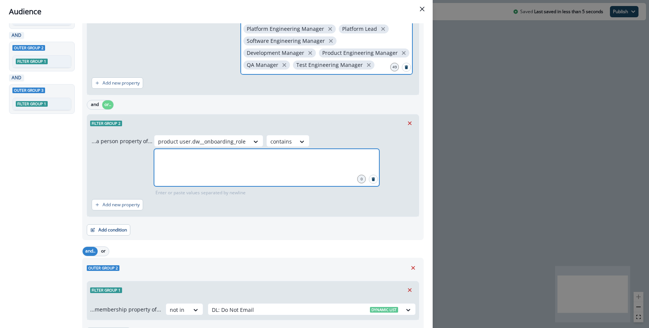
click at [217, 153] on input "text" at bounding box center [266, 158] width 223 height 15
type input "**********"
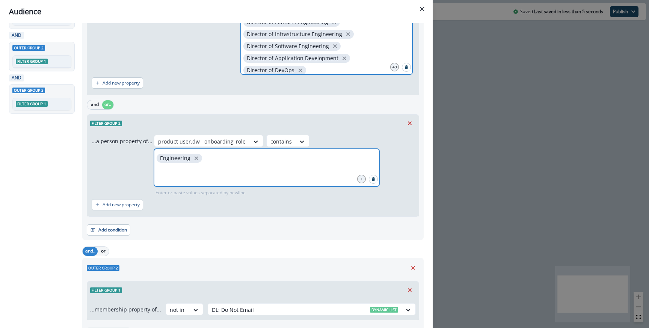
scroll to position [204, 0]
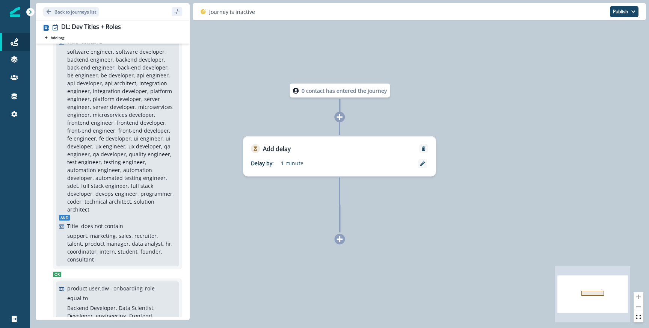
scroll to position [438, 0]
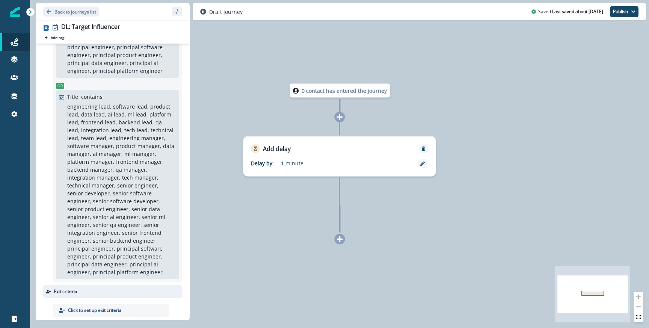
scroll to position [193, 0]
